Goal: Task Accomplishment & Management: Manage account settings

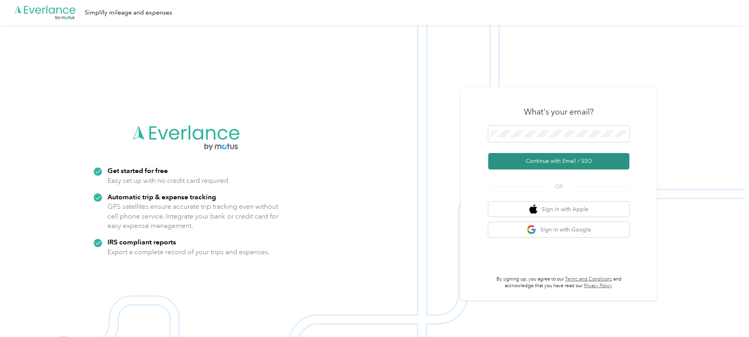
click at [539, 164] on button "Continue with Email / SSO" at bounding box center [558, 161] width 141 height 16
click at [570, 150] on form "Continue with Email / SSO" at bounding box center [558, 147] width 141 height 44
click at [570, 156] on button "Continue with Email / SSO" at bounding box center [558, 161] width 141 height 16
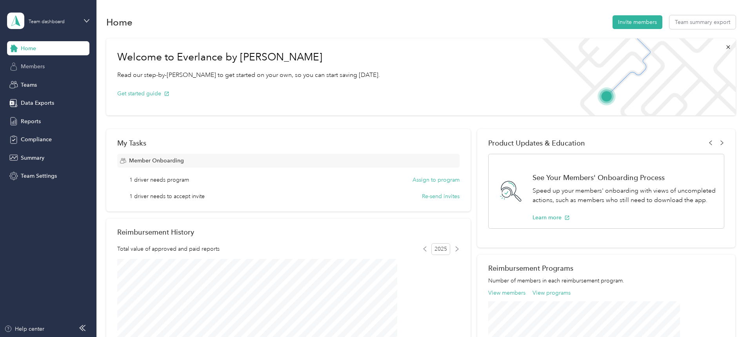
click at [33, 65] on span "Members" at bounding box center [33, 66] width 24 height 8
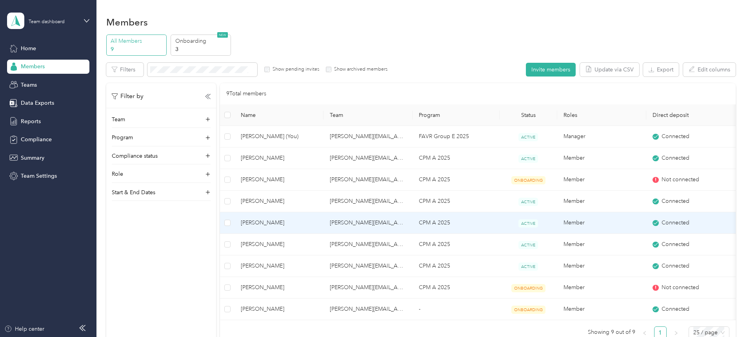
click at [317, 225] on span "[PERSON_NAME]" at bounding box center [279, 222] width 76 height 9
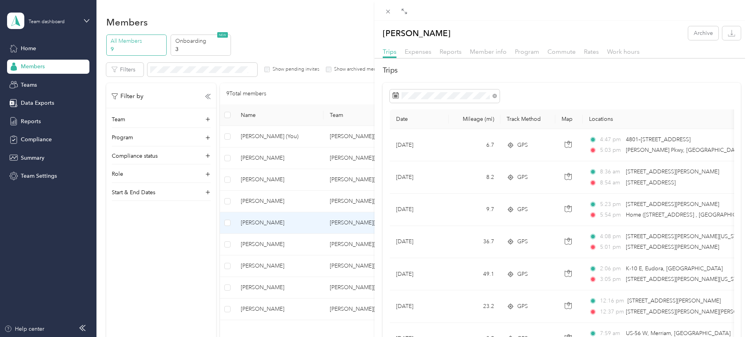
click at [35, 80] on div "[PERSON_NAME] Archive Trips Expenses Reports Member info Program Commute Rates …" at bounding box center [374, 168] width 749 height 337
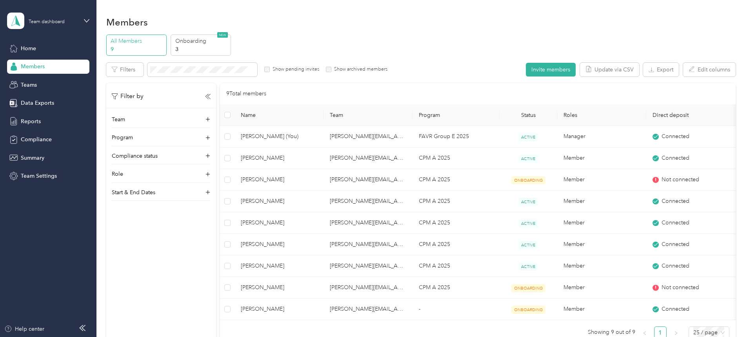
click at [34, 86] on div at bounding box center [374, 168] width 749 height 337
click at [16, 84] on icon at bounding box center [13, 84] width 9 height 9
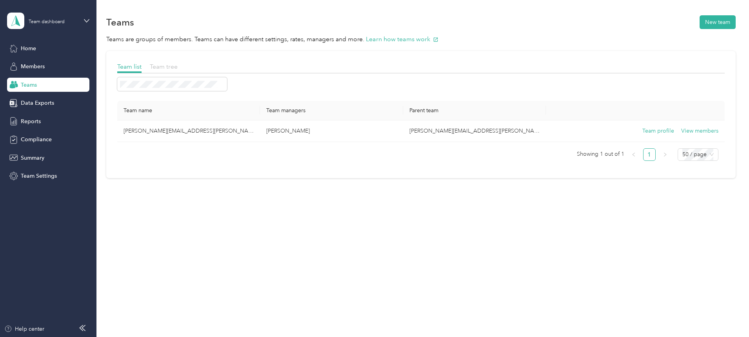
click at [178, 65] on span "Team tree" at bounding box center [164, 66] width 28 height 7
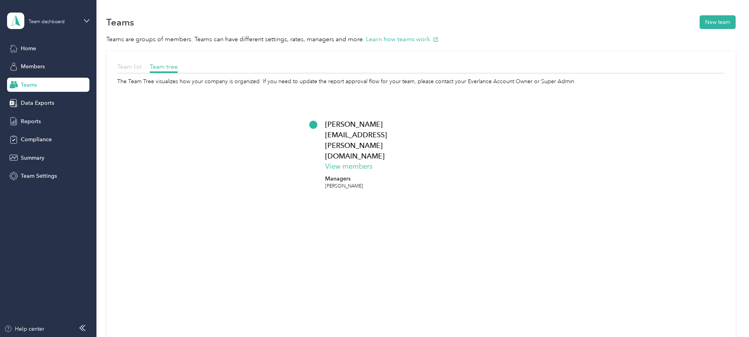
click at [142, 66] on span "Team list" at bounding box center [129, 66] width 24 height 7
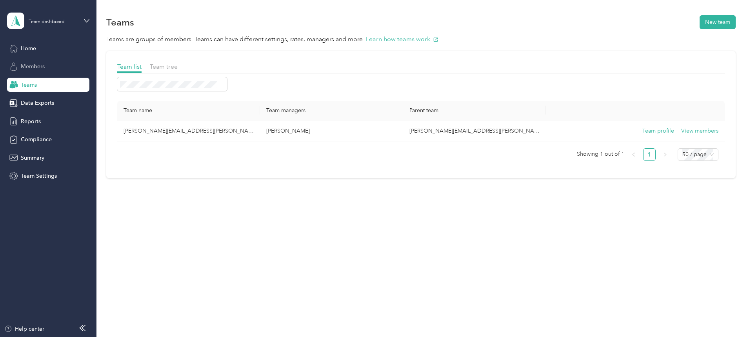
click at [31, 62] on span "Members" at bounding box center [33, 66] width 24 height 8
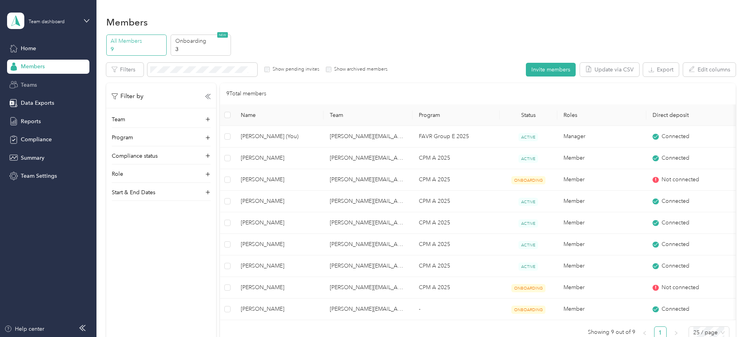
click at [164, 48] on p "9" at bounding box center [137, 49] width 53 height 8
click at [67, 45] on div "Home" at bounding box center [48, 48] width 82 height 14
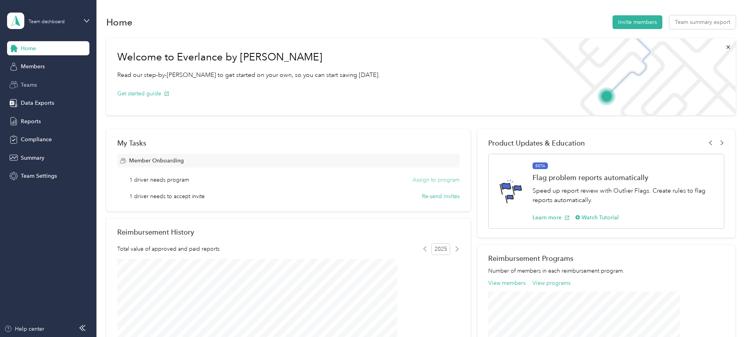
click at [420, 180] on button "Assign to program" at bounding box center [435, 180] width 47 height 8
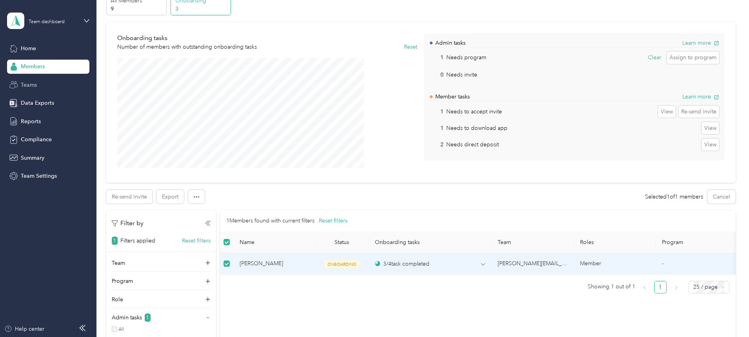
scroll to position [39, 0]
click at [35, 88] on span "Teams" at bounding box center [29, 85] width 16 height 8
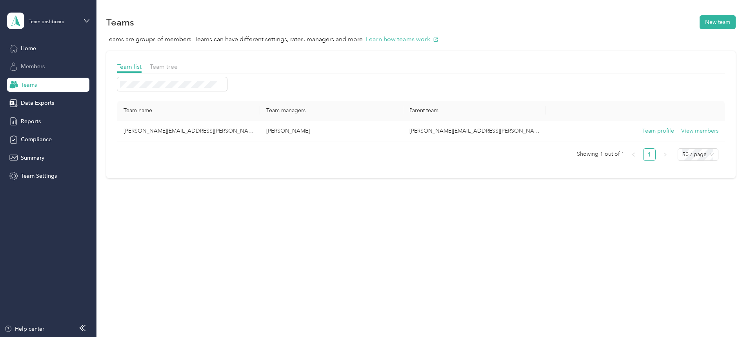
click at [69, 67] on div "Members" at bounding box center [48, 67] width 82 height 14
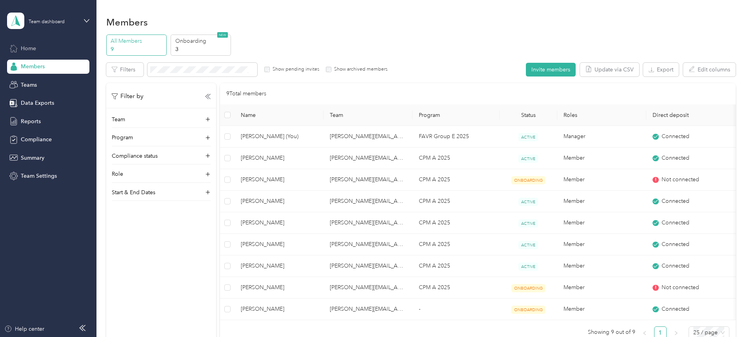
click at [44, 48] on div "Home" at bounding box center [48, 48] width 82 height 14
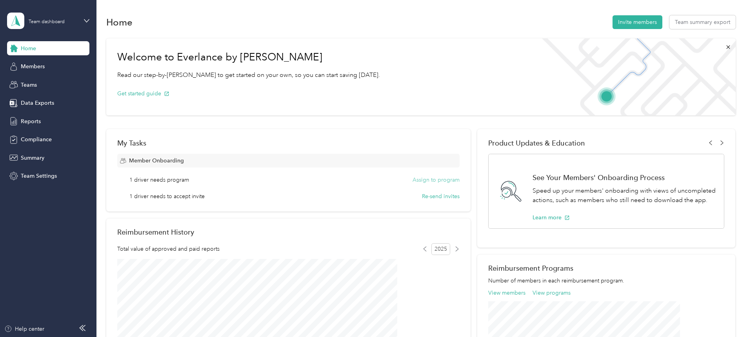
click at [428, 179] on button "Assign to program" at bounding box center [435, 180] width 47 height 8
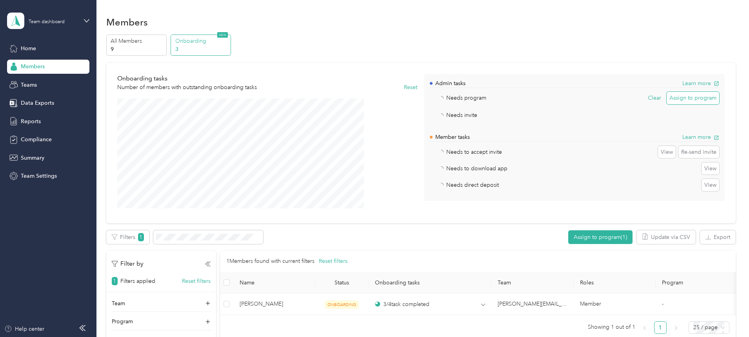
click at [666, 98] on button "Assign to program" at bounding box center [692, 98] width 53 height 13
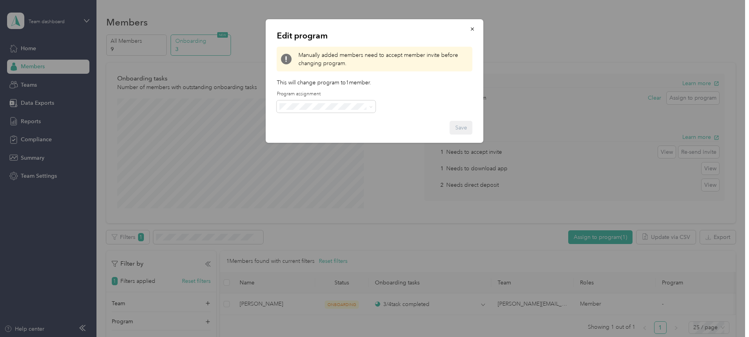
click at [324, 145] on span "CPM A 2025 (CPM)" at bounding box center [306, 143] width 48 height 7
click at [468, 125] on button "Save" at bounding box center [461, 128] width 23 height 14
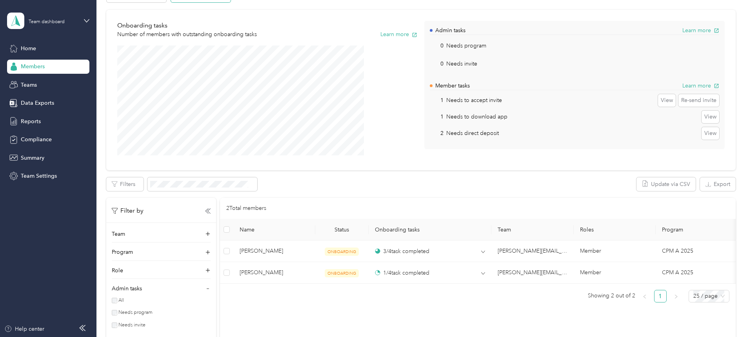
scroll to position [78, 0]
